Goal: Check status: Check status

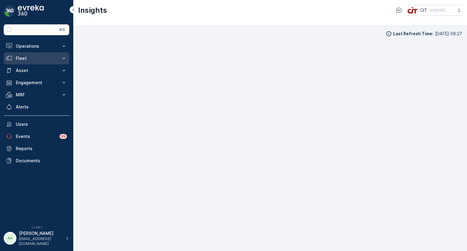
click at [26, 60] on p "Fleet" at bounding box center [36, 58] width 41 height 6
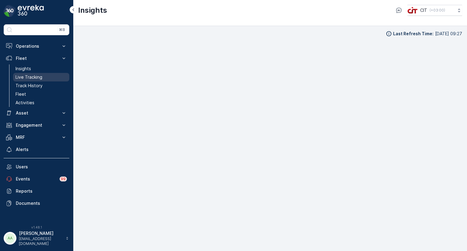
click at [24, 77] on p "Live Tracking" at bounding box center [29, 77] width 27 height 6
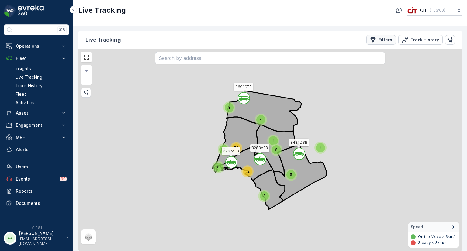
click at [388, 41] on p "Filters" at bounding box center [386, 40] width 14 height 6
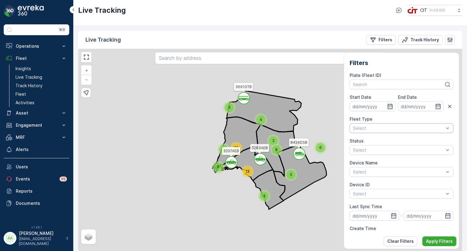
click at [393, 128] on div at bounding box center [398, 128] width 92 height 5
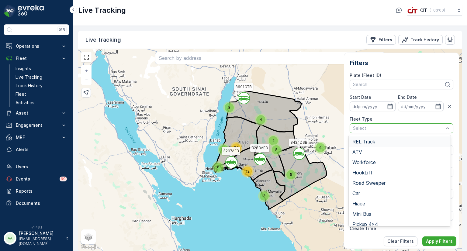
click at [363, 141] on span "REL Truck" at bounding box center [363, 141] width 23 height 5
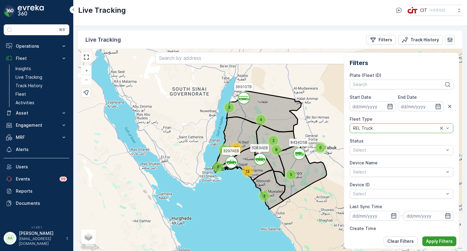
click at [438, 240] on p "Apply Filters" at bounding box center [439, 241] width 27 height 6
